Goal: Transaction & Acquisition: Purchase product/service

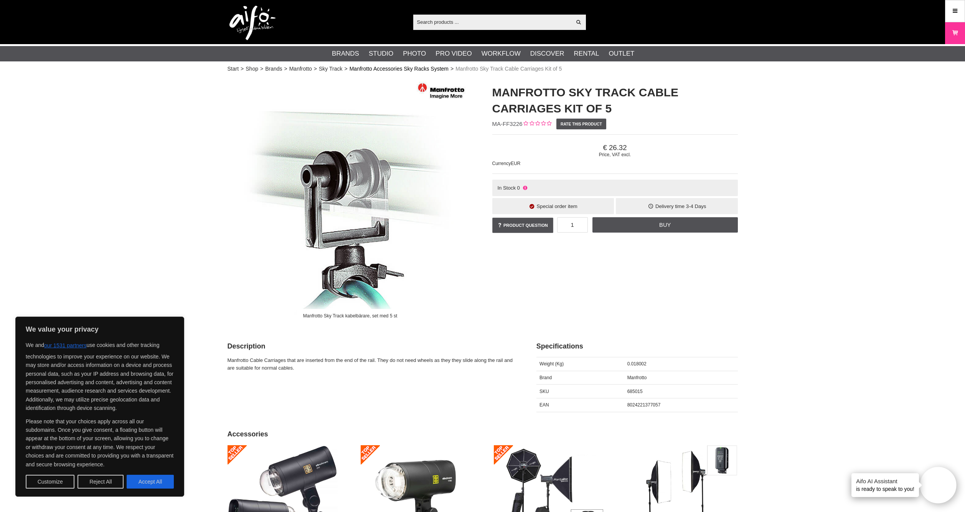
click at [423, 67] on link "Manfrotto Accessories Sky Racks System" at bounding box center [398, 69] width 99 height 8
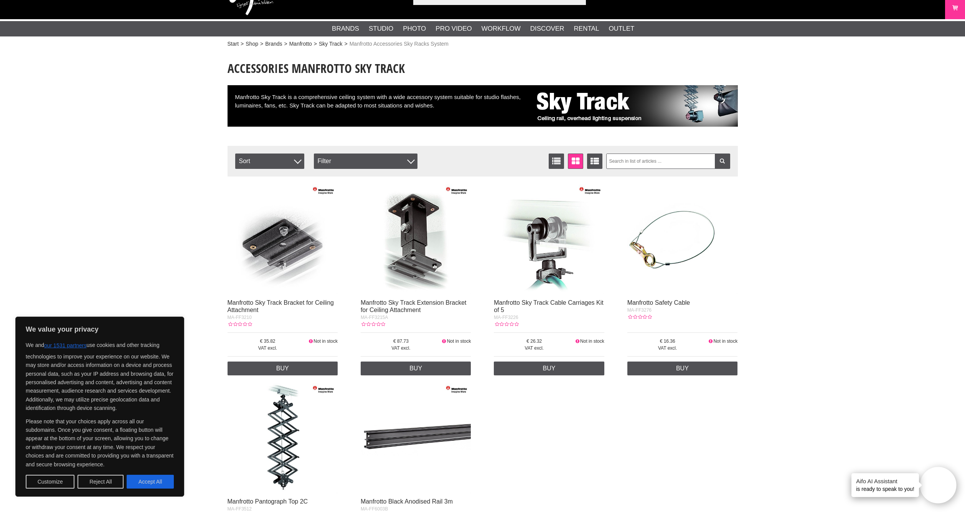
scroll to position [25, 0]
